Goal: Task Accomplishment & Management: Manage account settings

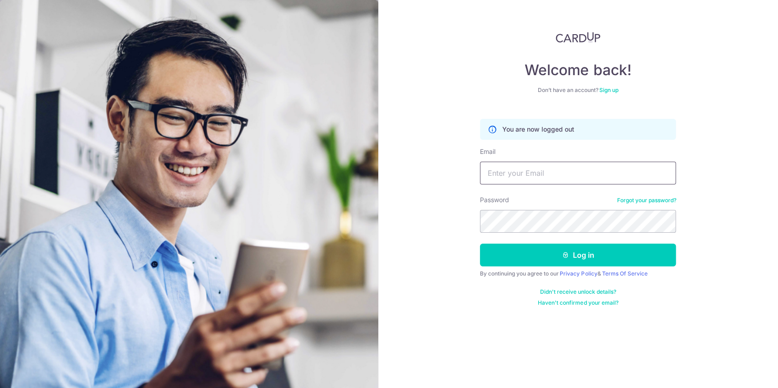
click at [520, 171] on input "Email" at bounding box center [578, 173] width 196 height 23
type input "[EMAIL_ADDRESS][DOMAIN_NAME]"
click at [480, 244] on button "Log in" at bounding box center [578, 255] width 196 height 23
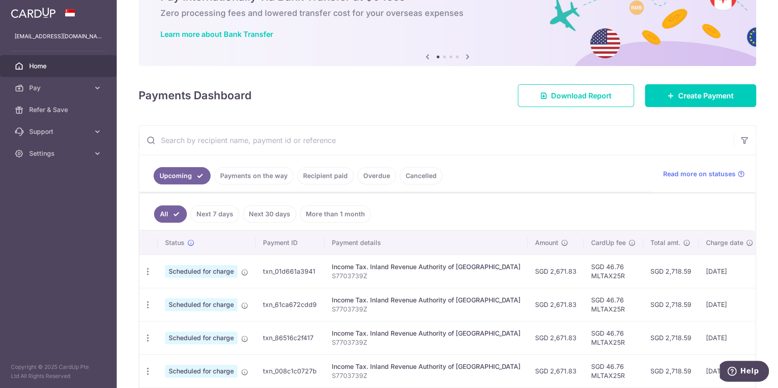
scroll to position [121, 0]
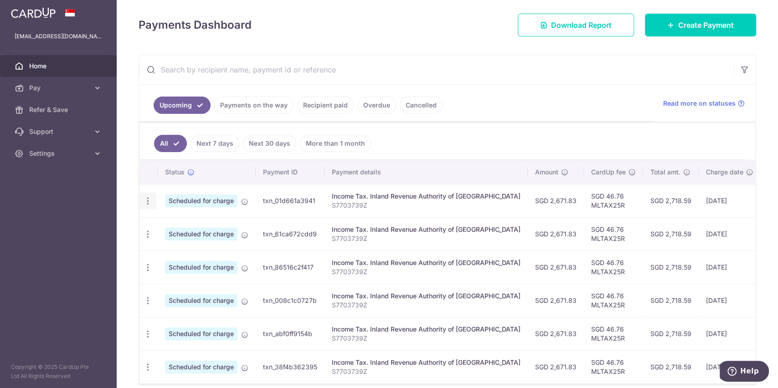
click at [143, 199] on icon "button" at bounding box center [148, 201] width 10 height 10
click at [208, 224] on span "Update payment" at bounding box center [196, 226] width 62 height 11
radio input "true"
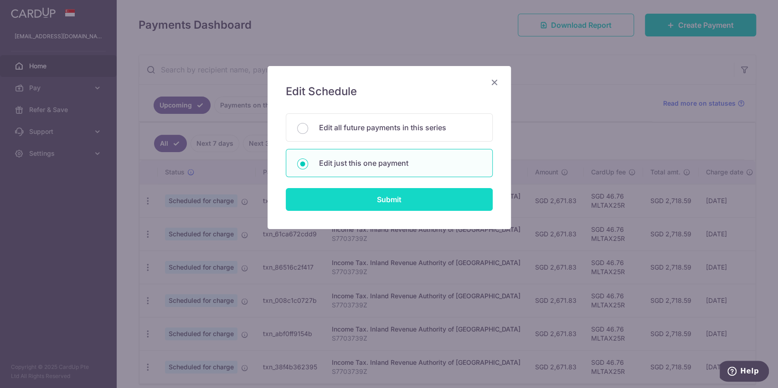
click at [381, 199] on input "Submit" at bounding box center [389, 199] width 207 height 23
radio input "true"
type input "2,671.83"
type input "19/10/2025"
type input "S7703739Z"
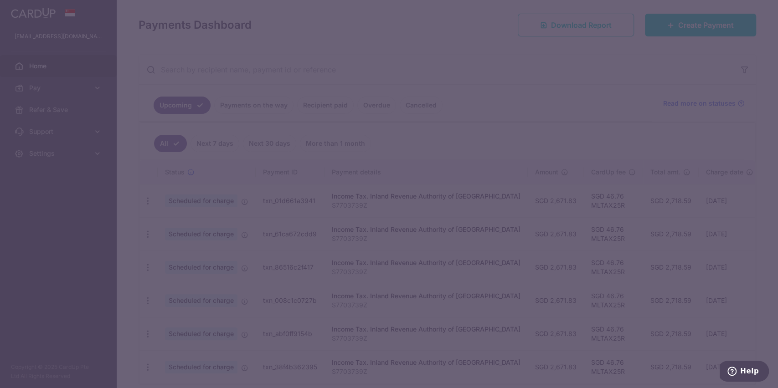
type input "MLTAX25R"
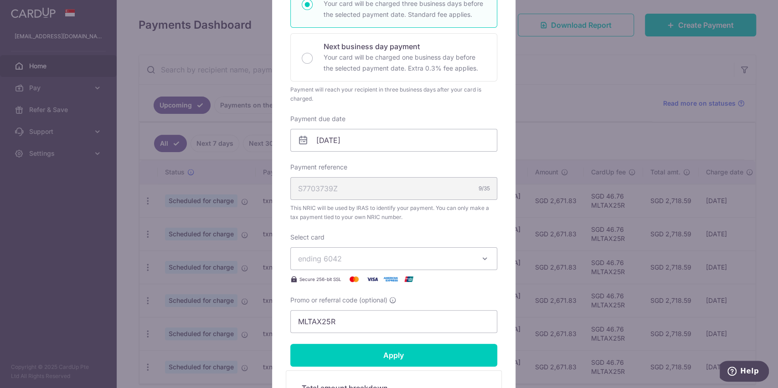
scroll to position [243, 0]
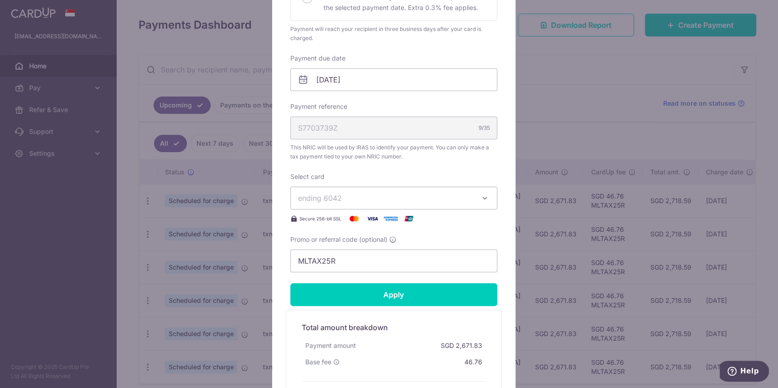
click at [395, 196] on span "ending 6042" at bounding box center [385, 198] width 175 height 11
click at [352, 256] on link "**** 5416" at bounding box center [394, 263] width 206 height 22
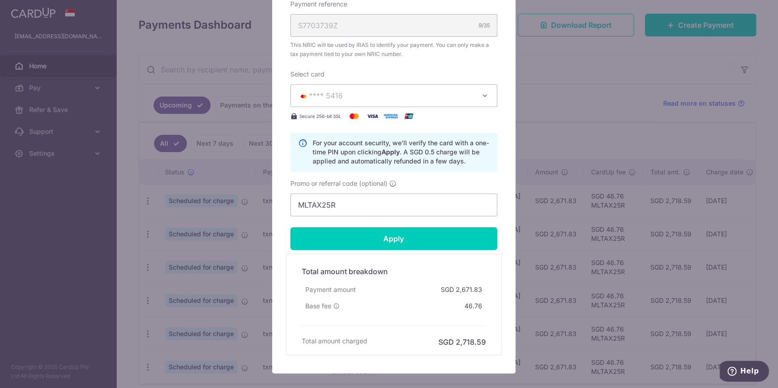
scroll to position [365, 0]
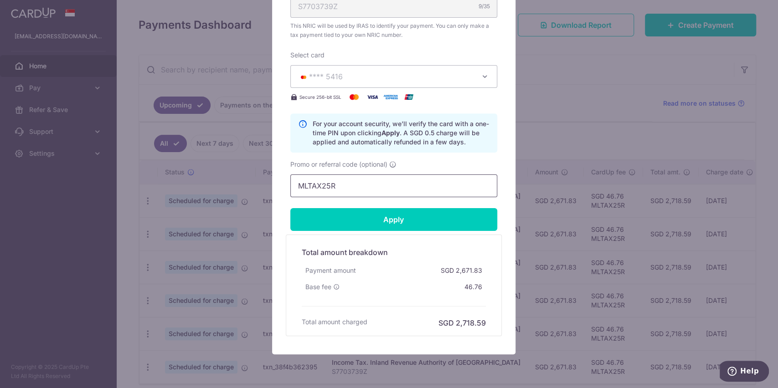
click at [346, 189] on input "MLTAX25R" at bounding box center [393, 186] width 207 height 23
drag, startPoint x: 345, startPoint y: 189, endPoint x: 254, endPoint y: 184, distance: 91.3
click at [255, 184] on div "Edit payment By clicking apply, you will make changes to all payments to Inland…" at bounding box center [389, 194] width 778 height 388
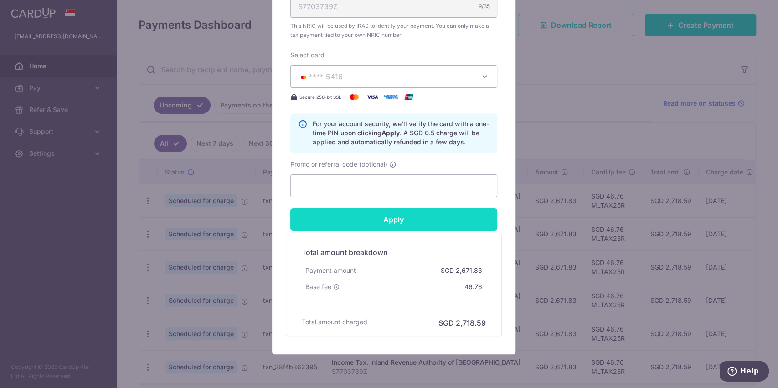
click at [386, 219] on input "Apply" at bounding box center [393, 219] width 207 height 23
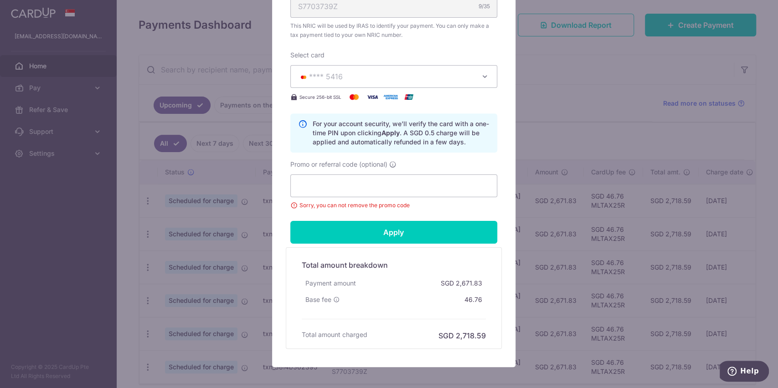
click at [542, 46] on div "Edit payment By clicking apply, you will make changes to all payments to Inland…" at bounding box center [389, 194] width 778 height 388
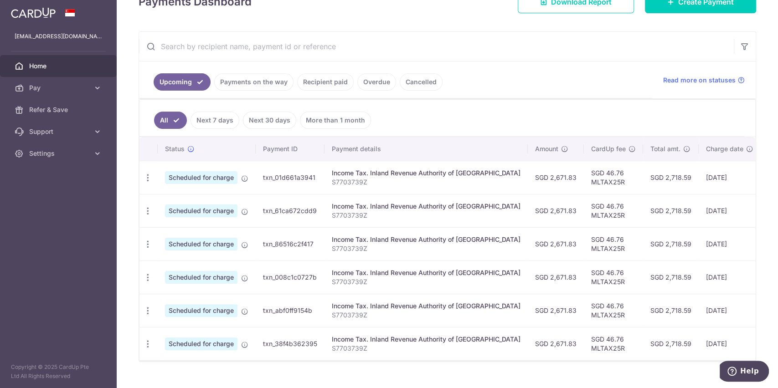
scroll to position [166, 0]
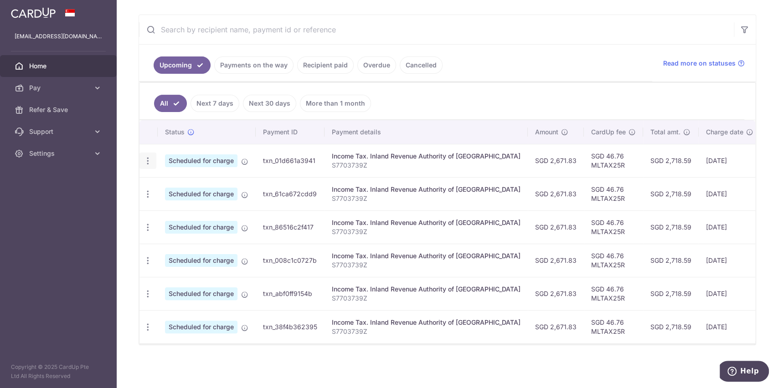
click at [149, 157] on icon "button" at bounding box center [148, 161] width 10 height 10
click at [150, 156] on icon "button" at bounding box center [148, 161] width 10 height 10
click at [147, 159] on icon "button" at bounding box center [148, 161] width 10 height 10
click at [147, 156] on icon "button" at bounding box center [148, 161] width 10 height 10
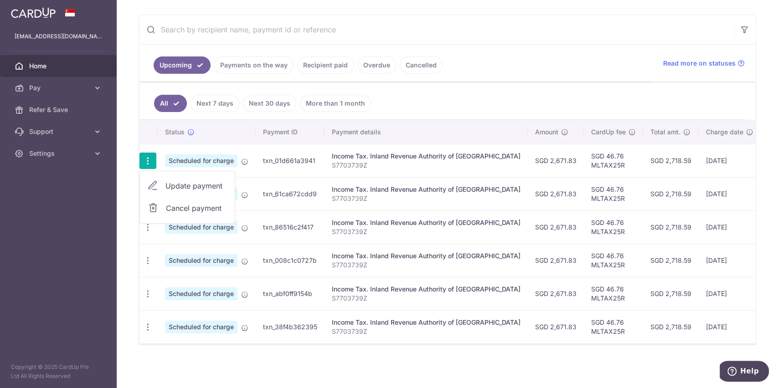
click at [200, 180] on span "Update payment" at bounding box center [196, 185] width 62 height 11
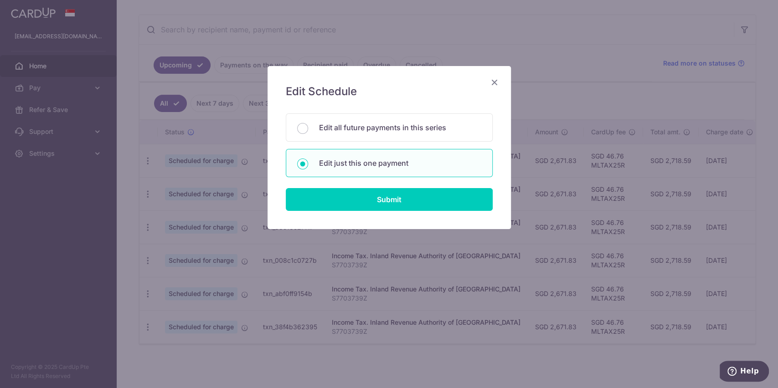
click at [381, 160] on p "Edit just this one payment" at bounding box center [400, 163] width 162 height 11
click at [308, 160] on input "Edit just this one payment" at bounding box center [302, 164] width 11 height 11
radio input "true"
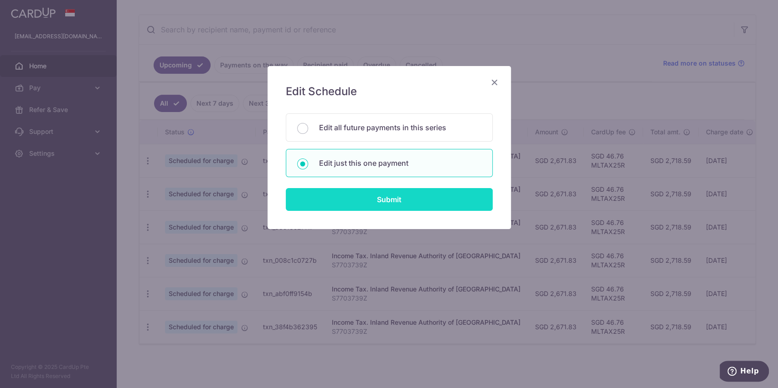
click at [381, 196] on input "Submit" at bounding box center [389, 199] width 207 height 23
radio input "true"
type input "2,671.83"
type input "19/10/2025"
type input "S7703739Z"
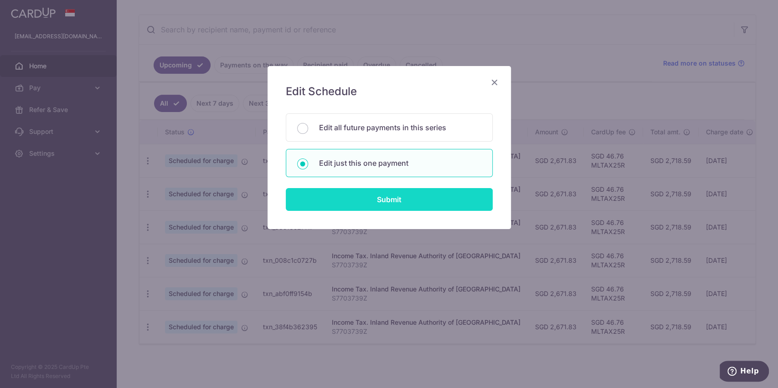
type input "MLTAX25R"
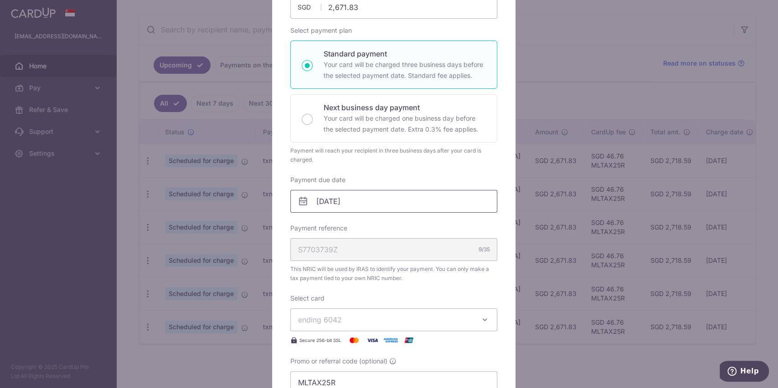
scroll to position [182, 0]
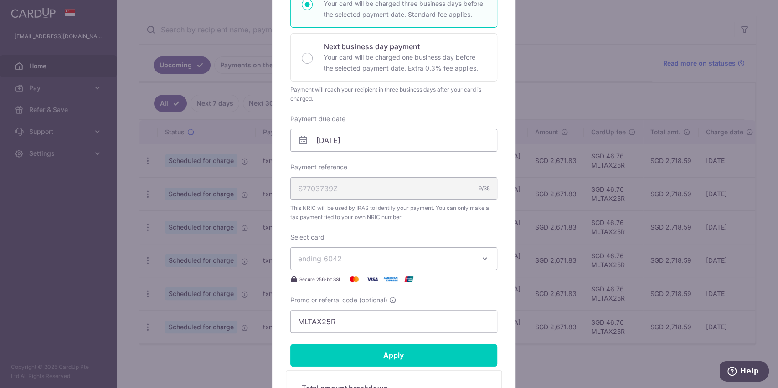
click at [371, 260] on span "ending 6042" at bounding box center [385, 258] width 175 height 11
click at [346, 322] on span "**** 5416" at bounding box center [337, 323] width 34 height 11
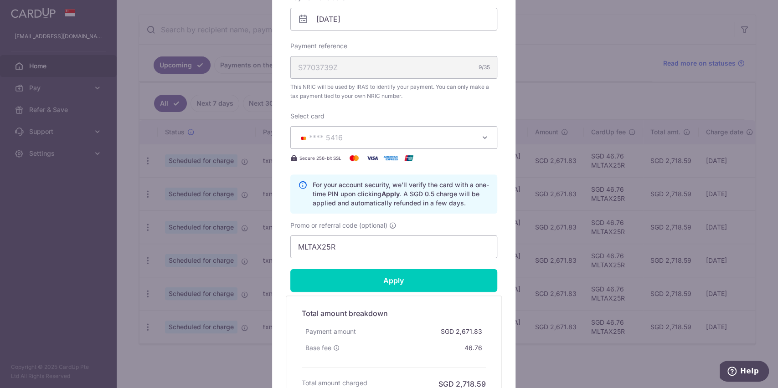
scroll to position [365, 0]
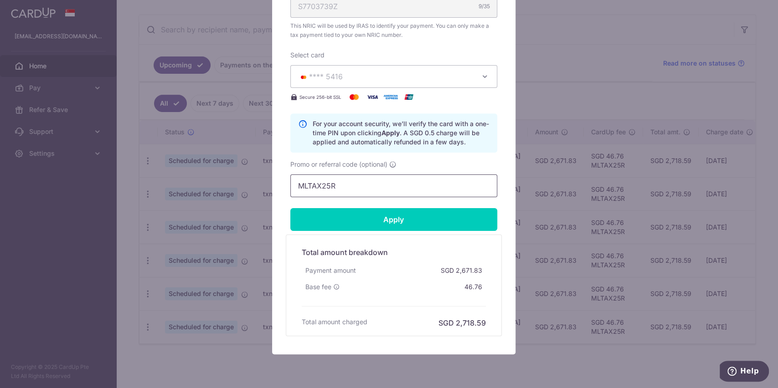
drag, startPoint x: 339, startPoint y: 184, endPoint x: 142, endPoint y: 176, distance: 197.0
click at [142, 176] on div "Edit payment By clicking apply, you will make changes to all payments to Inland…" at bounding box center [389, 194] width 778 height 388
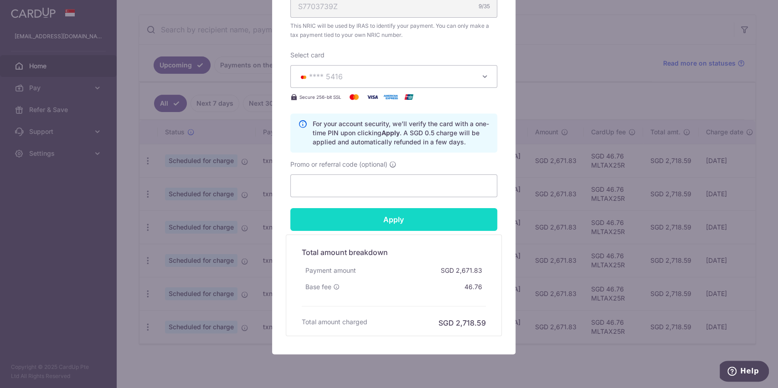
click at [386, 215] on input "Apply" at bounding box center [393, 219] width 207 height 23
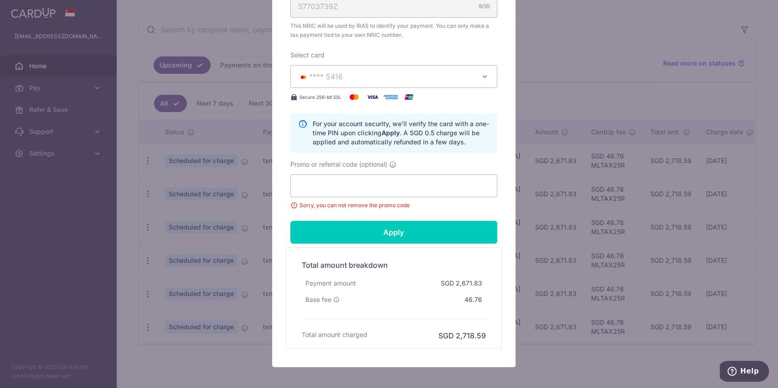
scroll to position [408, 0]
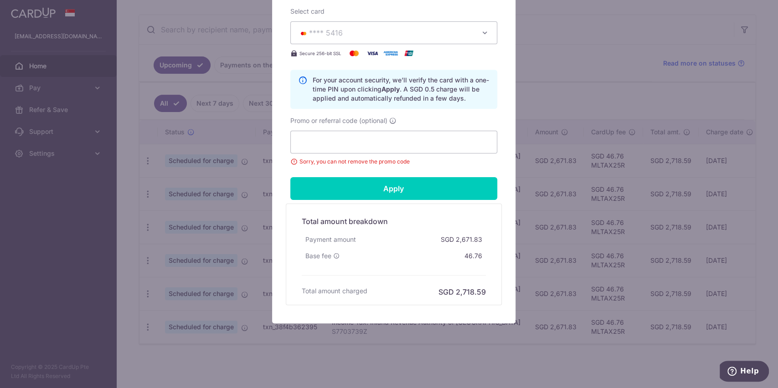
click at [571, 121] on div "Edit payment By clicking apply, you will make changes to all payments to Inland…" at bounding box center [389, 194] width 778 height 388
